Goal: Task Accomplishment & Management: Manage account settings

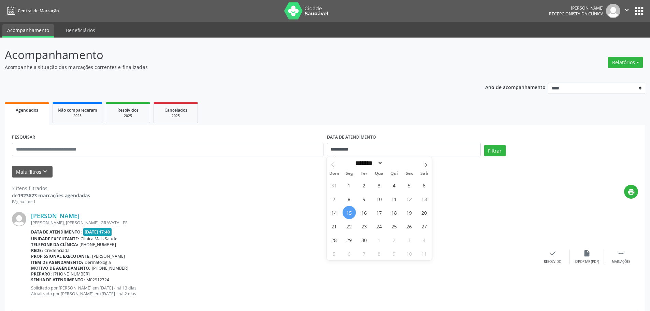
click at [181, 215] on div "[PERSON_NAME]" at bounding box center [283, 216] width 505 height 8
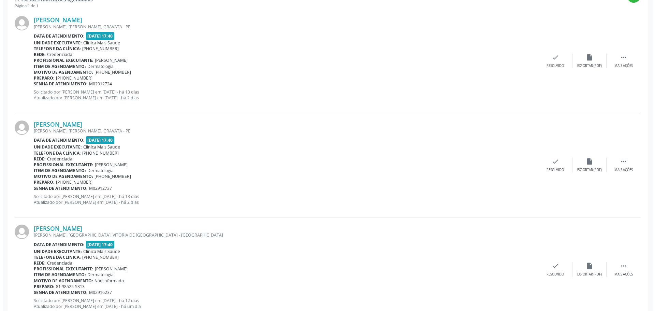
scroll to position [184, 0]
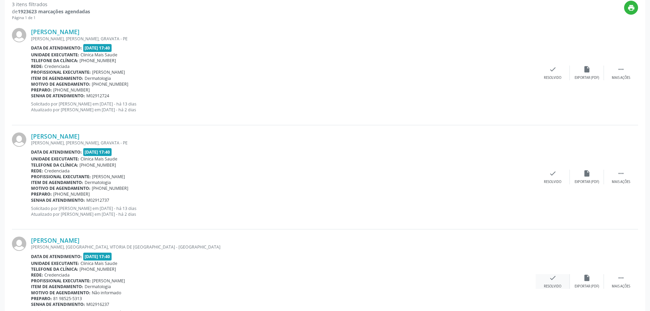
click at [561, 286] on div "Resolvido" at bounding box center [552, 286] width 17 height 5
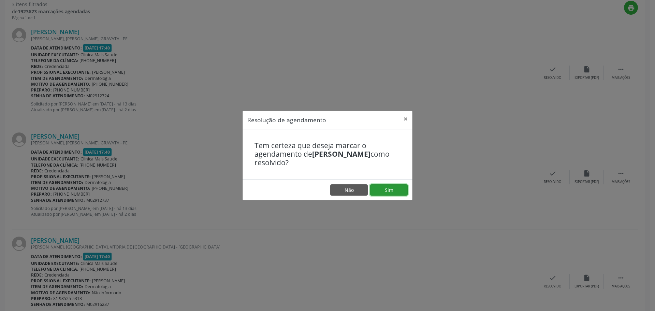
click at [382, 188] on button "Sim" at bounding box center [389, 190] width 38 height 12
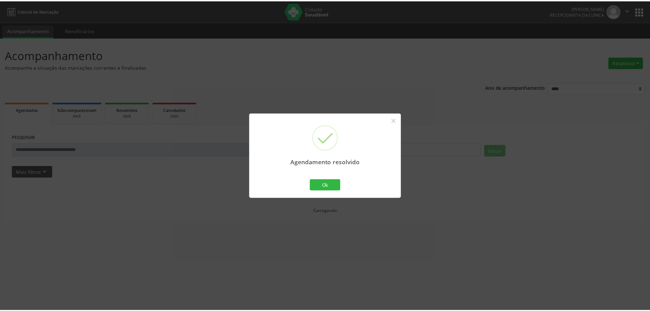
scroll to position [0, 0]
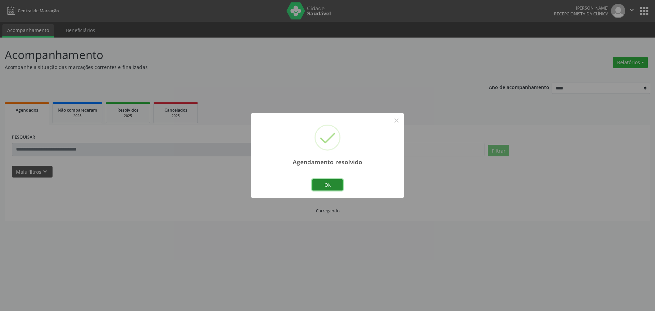
click at [329, 189] on button "Ok" at bounding box center [327, 185] width 31 height 12
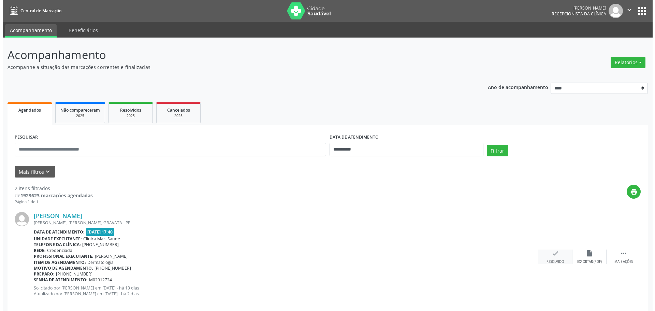
scroll to position [102, 0]
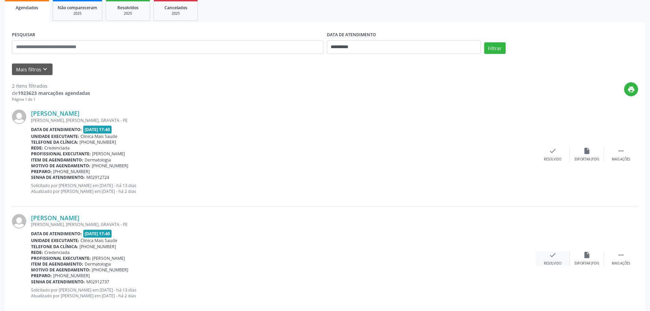
click at [561, 257] on div "check Resolvido" at bounding box center [553, 258] width 34 height 15
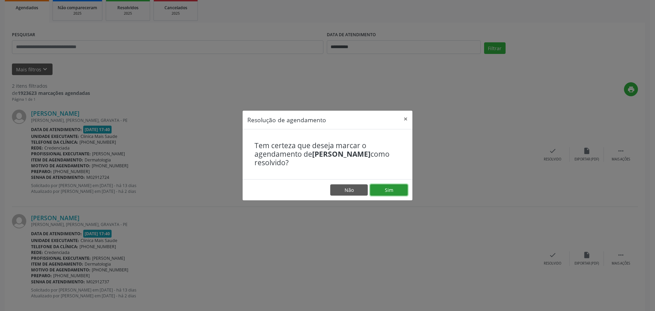
click at [379, 195] on button "Sim" at bounding box center [389, 190] width 38 height 12
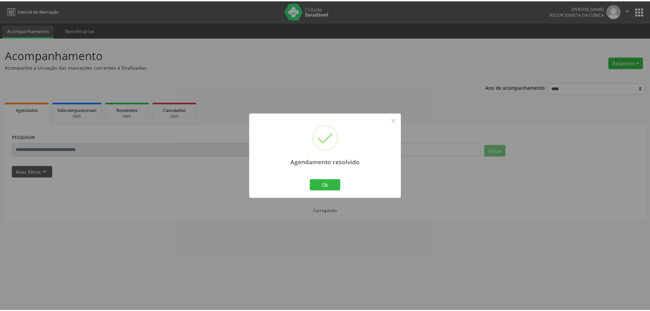
scroll to position [0, 0]
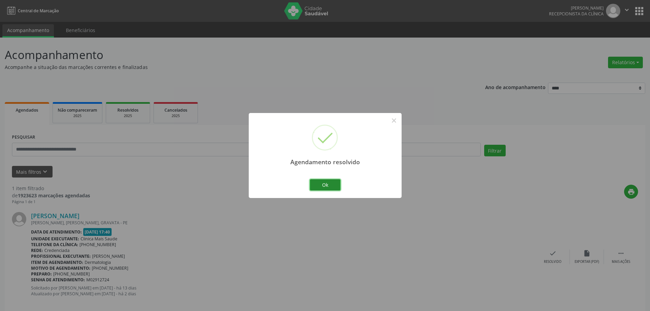
click at [330, 186] on button "Ok" at bounding box center [325, 185] width 31 height 12
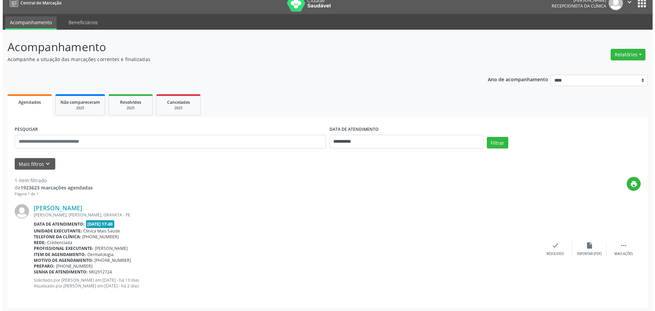
scroll to position [10, 0]
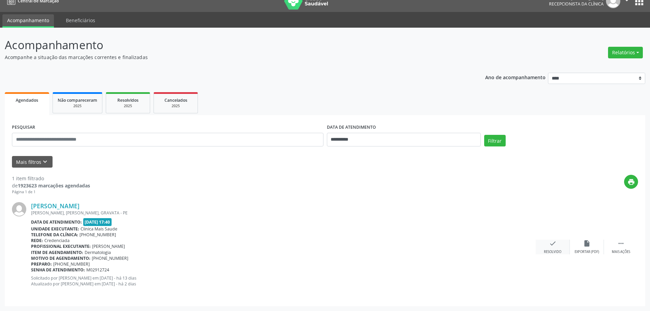
click at [556, 245] on icon "check" at bounding box center [553, 244] width 8 height 8
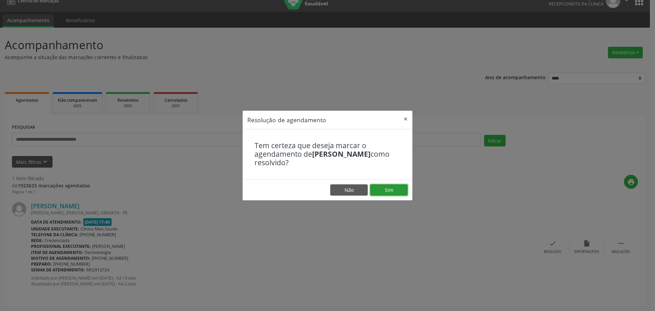
click at [380, 192] on button "Sim" at bounding box center [389, 190] width 38 height 12
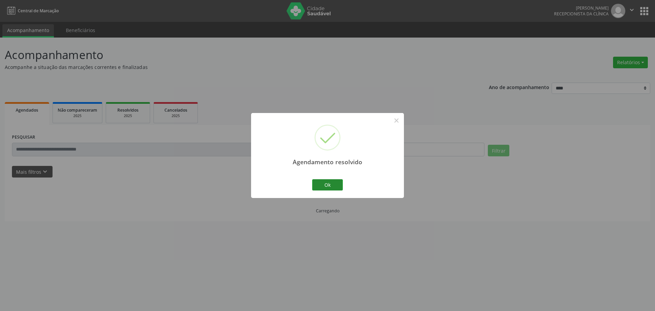
scroll to position [0, 0]
click at [314, 183] on button "Ok" at bounding box center [327, 185] width 31 height 12
